Goal: Task Accomplishment & Management: Manage account settings

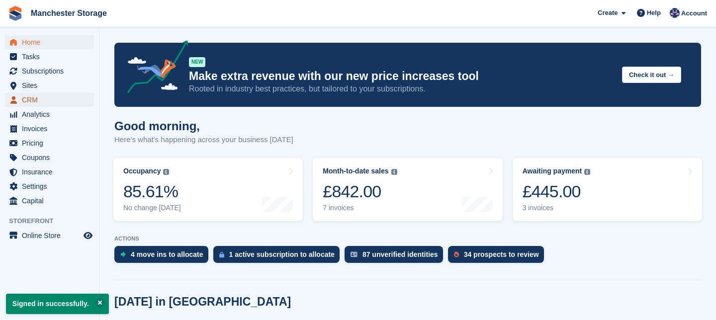
click at [36, 100] on span "CRM" at bounding box center [52, 100] width 60 height 14
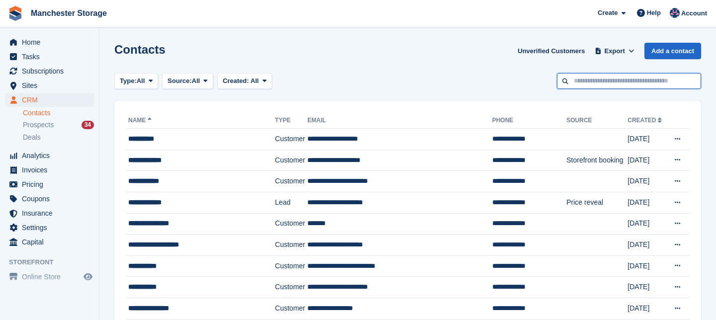
click at [584, 81] on input "text" at bounding box center [629, 81] width 144 height 16
type input "*****"
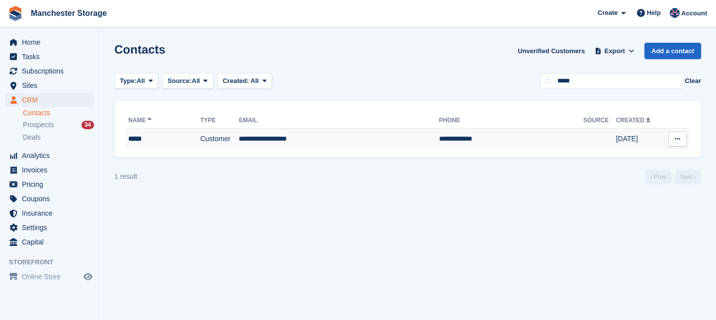
click at [294, 141] on td "**********" at bounding box center [339, 139] width 200 height 21
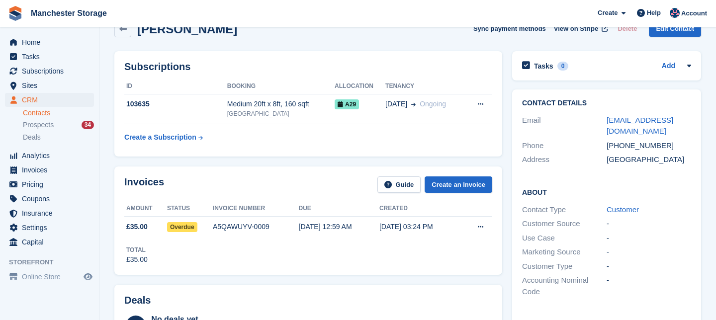
scroll to position [31, 0]
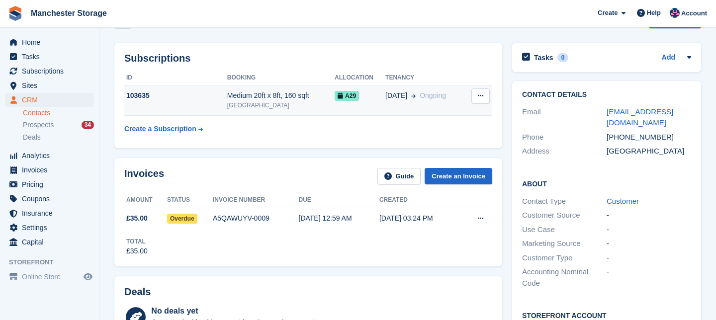
click at [403, 97] on span "[DATE]" at bounding box center [397, 96] width 22 height 10
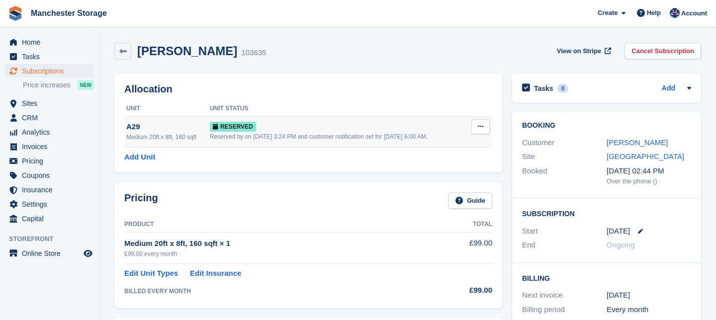
click at [480, 128] on icon at bounding box center [480, 126] width 5 height 6
click at [451, 145] on p "Grant Early Access" at bounding box center [442, 146] width 87 height 13
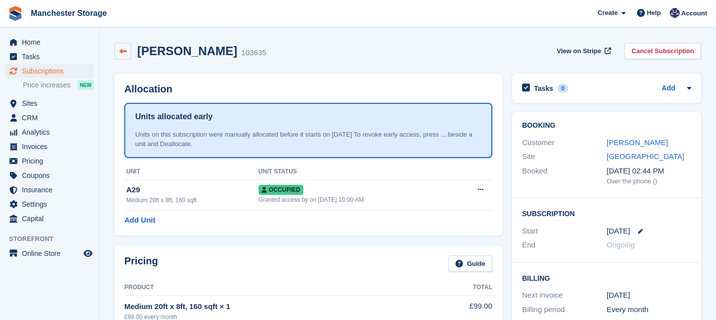
click at [124, 52] on icon at bounding box center [122, 51] width 7 height 7
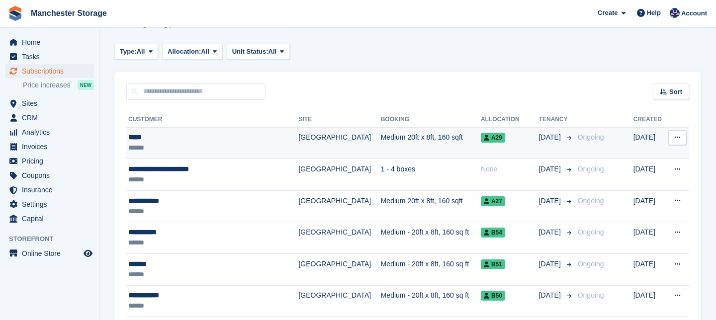
scroll to position [40, 0]
click at [302, 138] on td "[GEOGRAPHIC_DATA]" at bounding box center [339, 143] width 82 height 32
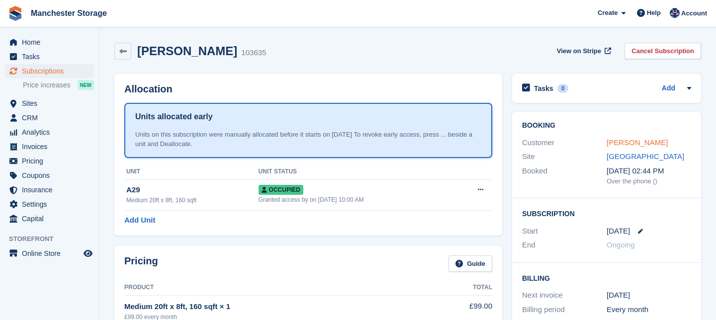
click at [617, 144] on link "[PERSON_NAME]" at bounding box center [637, 142] width 61 height 8
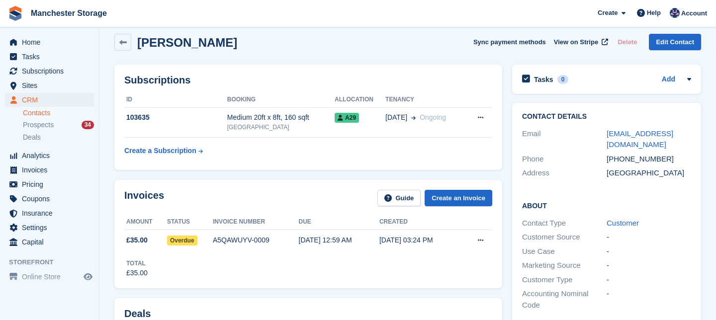
scroll to position [14, 0]
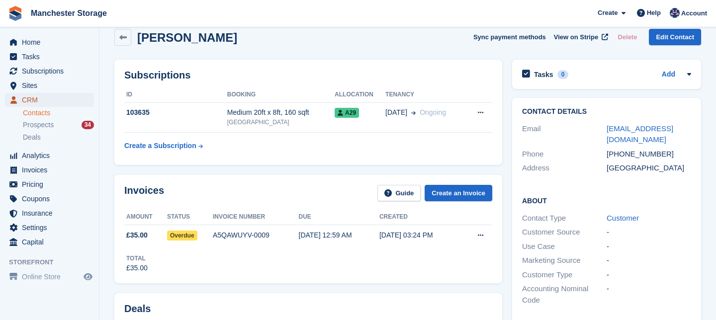
click at [32, 101] on span "CRM" at bounding box center [52, 100] width 60 height 14
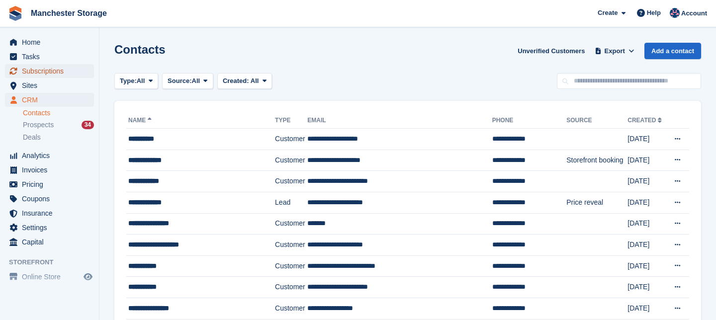
click at [39, 68] on span "Subscriptions" at bounding box center [52, 71] width 60 height 14
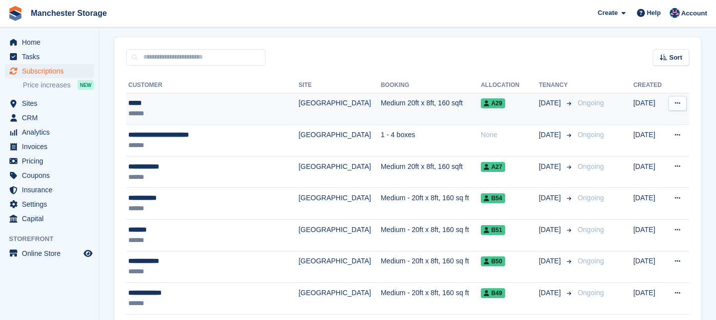
scroll to position [91, 0]
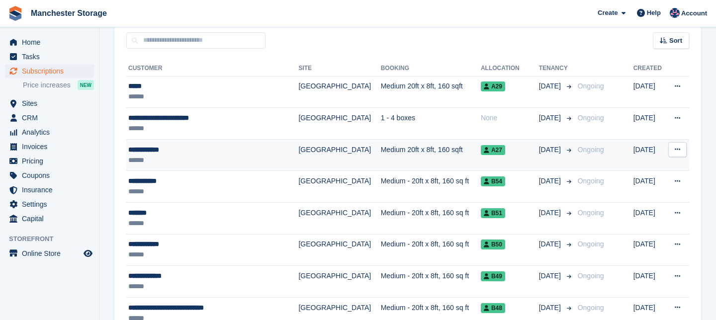
click at [427, 152] on td "Medium 20ft x 8ft, 160 sqft" at bounding box center [431, 155] width 100 height 32
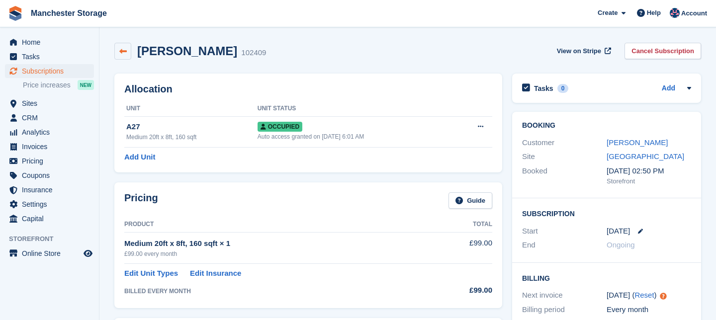
click at [124, 54] on icon at bounding box center [122, 51] width 7 height 7
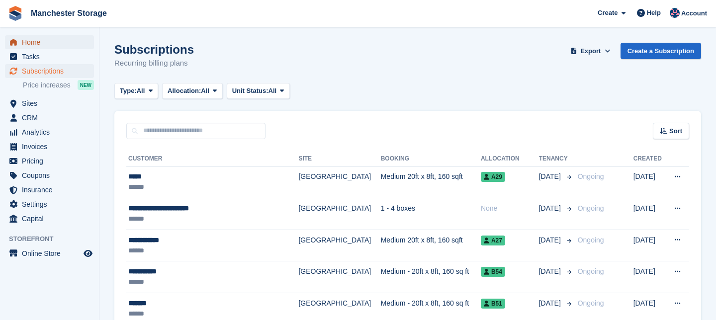
click at [38, 46] on span "Home" at bounding box center [52, 42] width 60 height 14
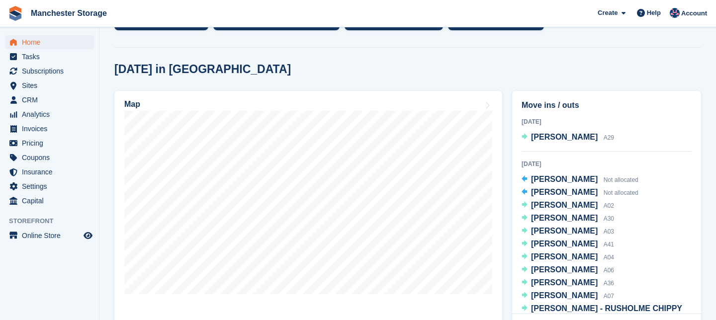
scroll to position [231, 0]
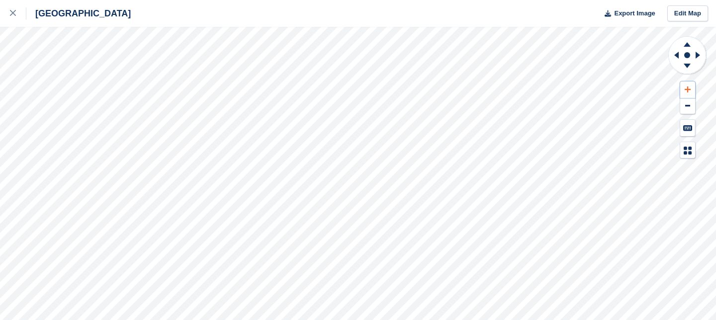
click at [687, 86] on icon at bounding box center [688, 89] width 6 height 7
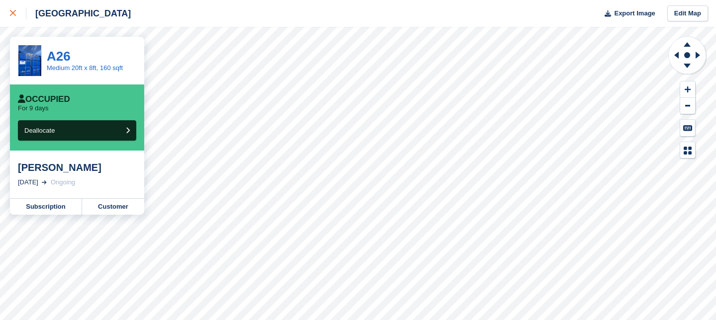
click at [11, 12] on icon at bounding box center [13, 13] width 6 height 6
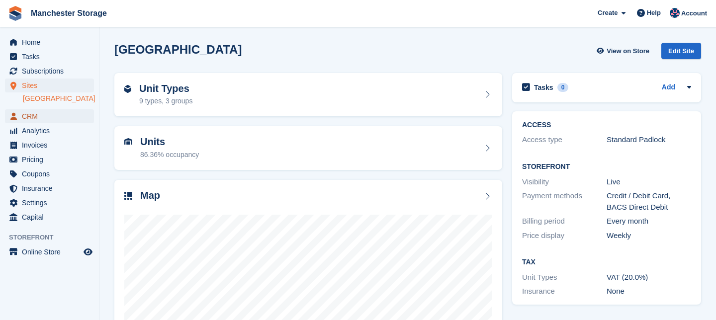
click at [34, 118] on span "CRM" at bounding box center [52, 116] width 60 height 14
click at [32, 118] on span "CRM" at bounding box center [52, 116] width 60 height 14
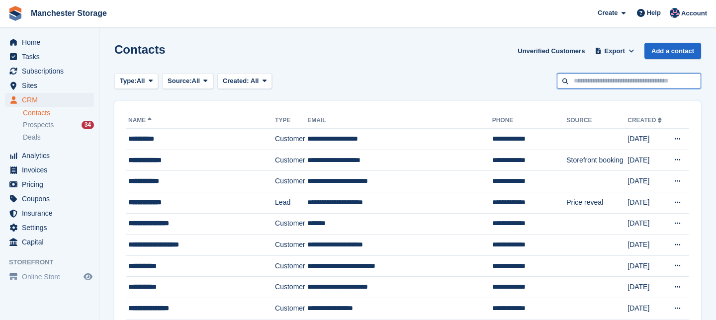
click at [582, 84] on input "text" at bounding box center [629, 81] width 144 height 16
type input "***"
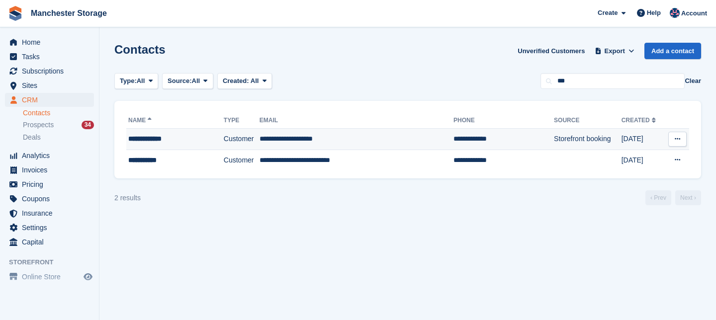
click at [304, 140] on td "**********" at bounding box center [357, 139] width 194 height 21
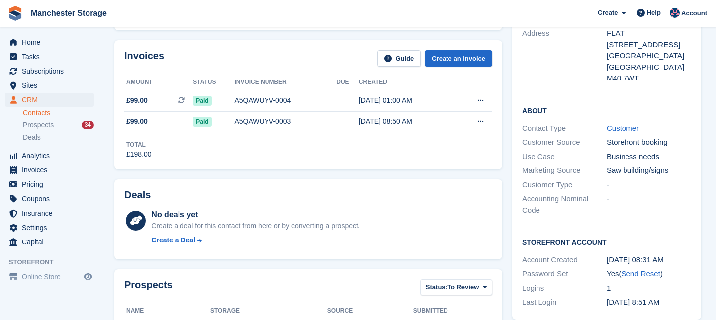
scroll to position [146, 0]
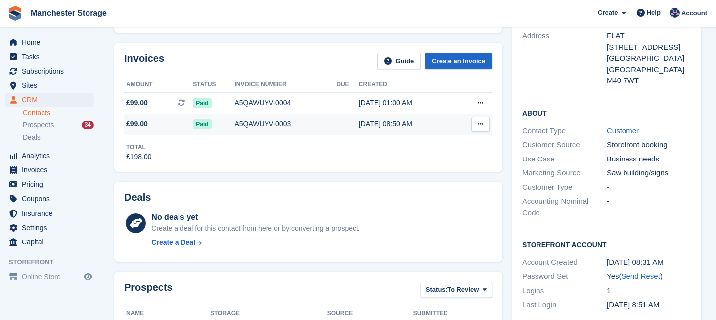
click at [250, 124] on div "A5QAWUYV-0003" at bounding box center [285, 124] width 102 height 10
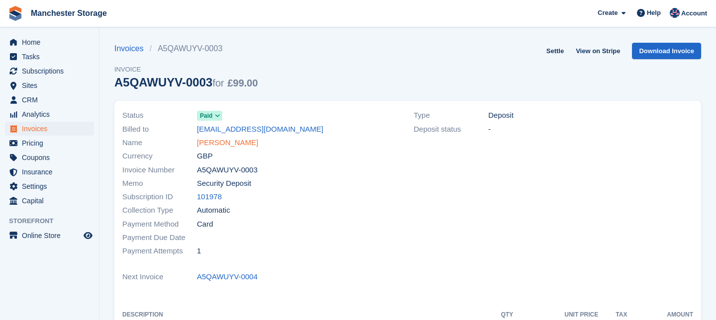
click at [223, 144] on link "[PERSON_NAME]" at bounding box center [227, 142] width 61 height 11
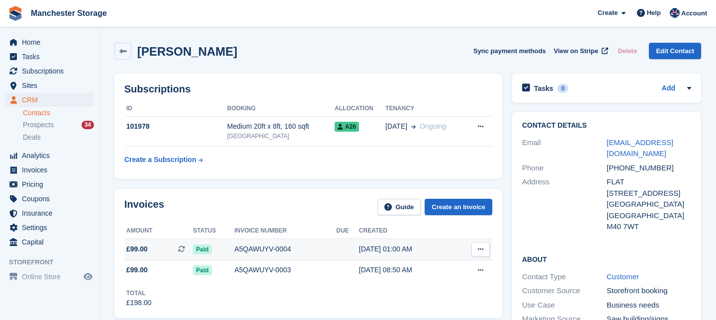
click at [211, 251] on span "Paid" at bounding box center [202, 250] width 18 height 10
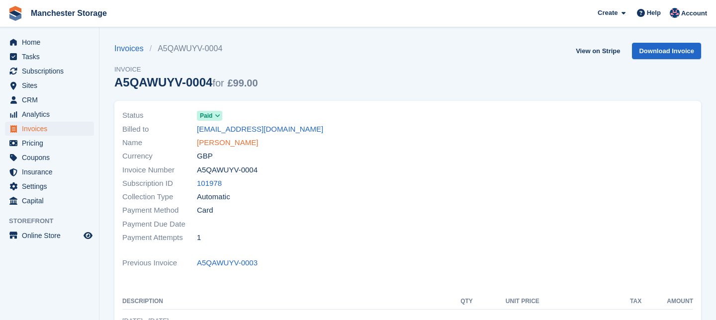
click at [223, 145] on link "ADRIAN BILSKI" at bounding box center [227, 142] width 61 height 11
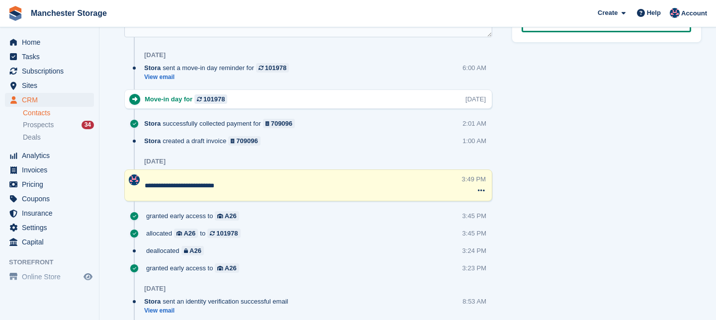
scroll to position [601, 0]
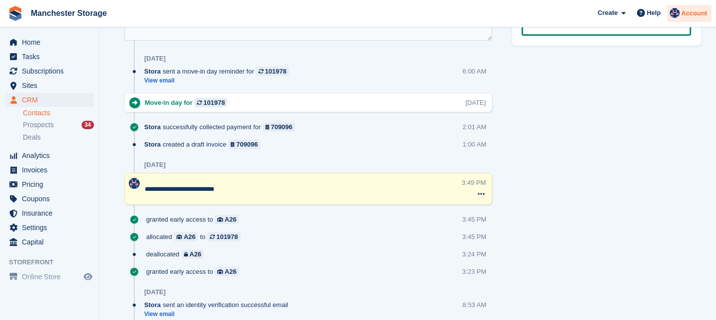
click at [693, 12] on span "Account" at bounding box center [695, 13] width 26 height 10
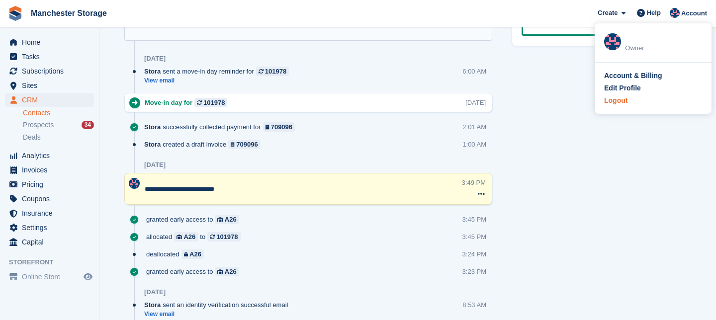
click at [617, 99] on div "Logout" at bounding box center [615, 101] width 23 height 10
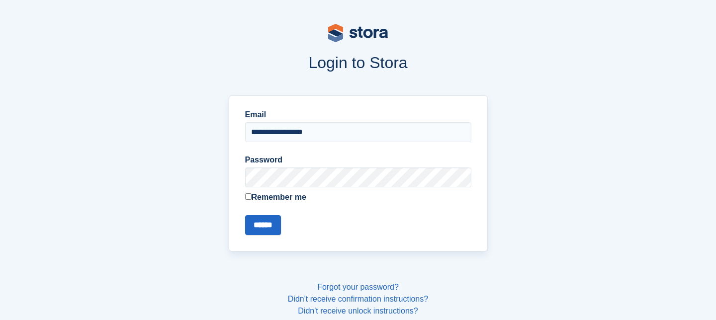
drag, startPoint x: 326, startPoint y: 133, endPoint x: 206, endPoint y: 133, distance: 119.9
click at [206, 133] on div "**********" at bounding box center [358, 174] width 651 height 168
type input "**********"
click at [268, 230] on input "******" at bounding box center [263, 225] width 36 height 20
